Goal: Information Seeking & Learning: Learn about a topic

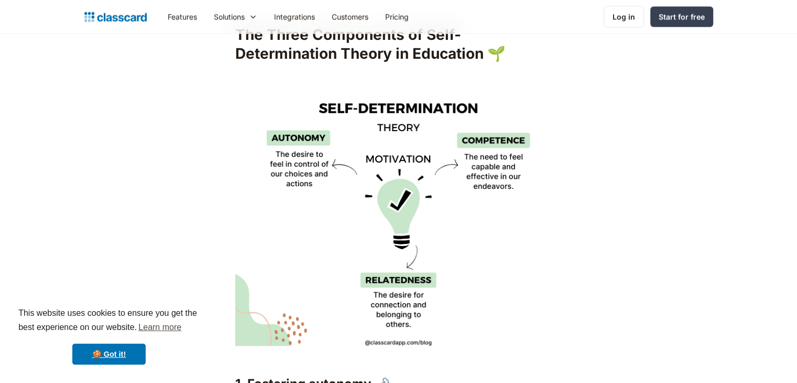
scroll to position [1520, 0]
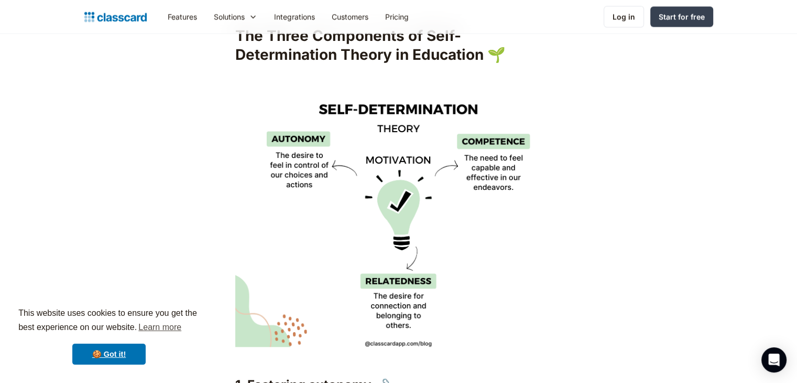
click at [404, 189] on img at bounding box center [398, 217] width 327 height 257
click at [438, 225] on img at bounding box center [398, 217] width 327 height 257
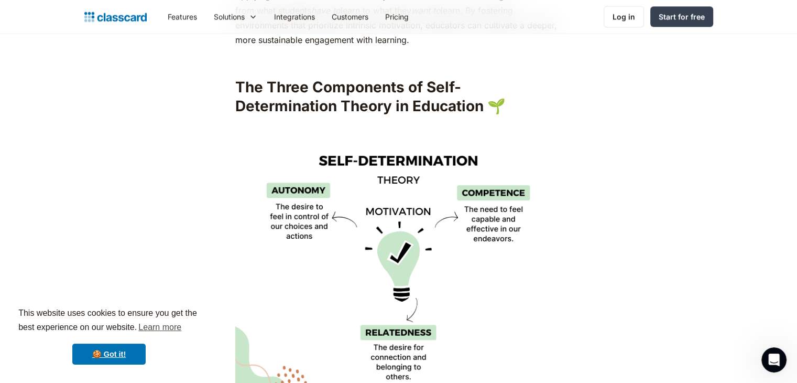
scroll to position [1468, 0]
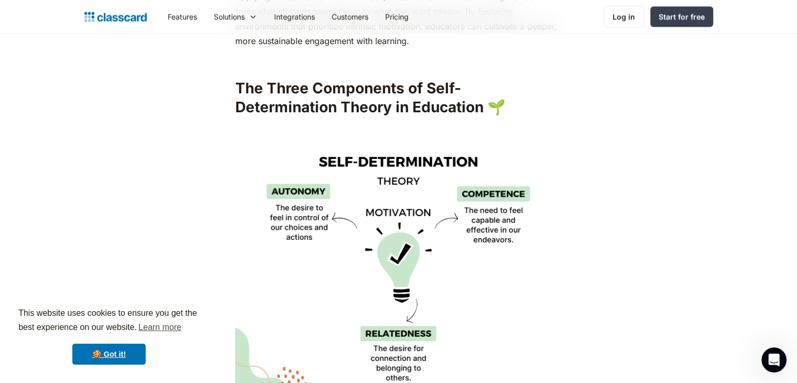
click at [463, 258] on img at bounding box center [398, 270] width 327 height 257
click at [459, 260] on img at bounding box center [398, 270] width 327 height 257
click at [458, 262] on img at bounding box center [398, 270] width 327 height 257
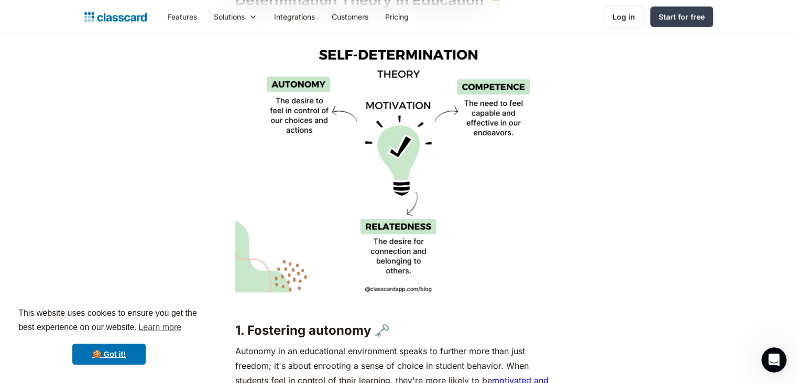
scroll to position [1572, 0]
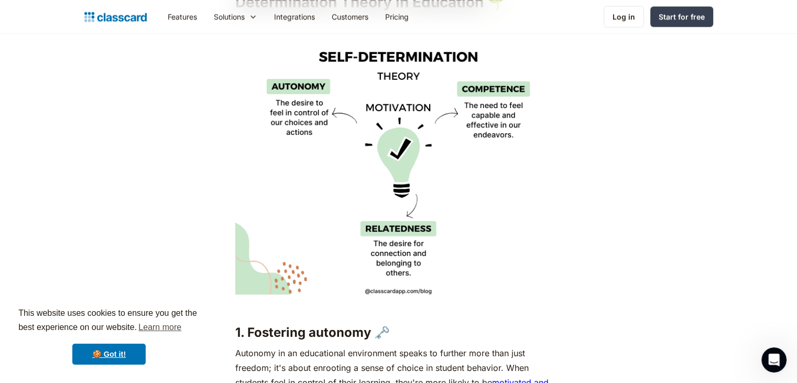
click at [479, 258] on img at bounding box center [398, 165] width 327 height 257
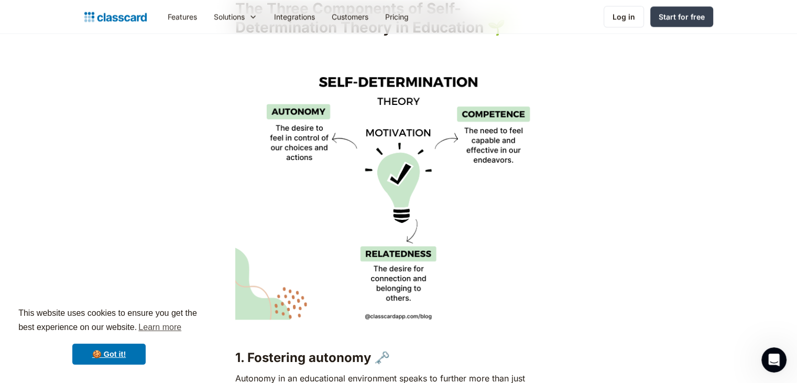
scroll to position [1468, 0]
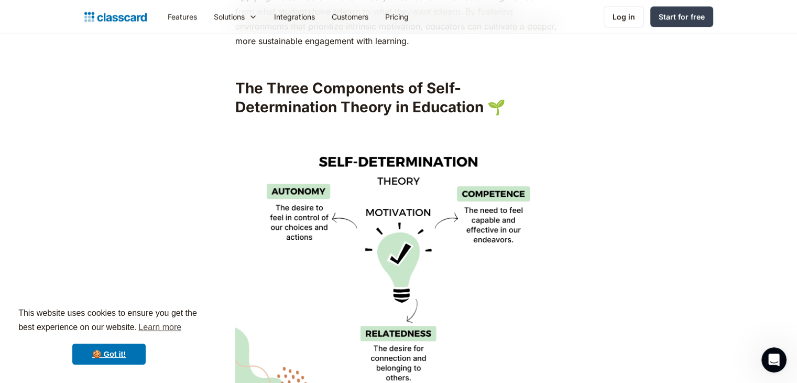
click at [351, 150] on img at bounding box center [398, 270] width 327 height 257
